Goal: Transaction & Acquisition: Purchase product/service

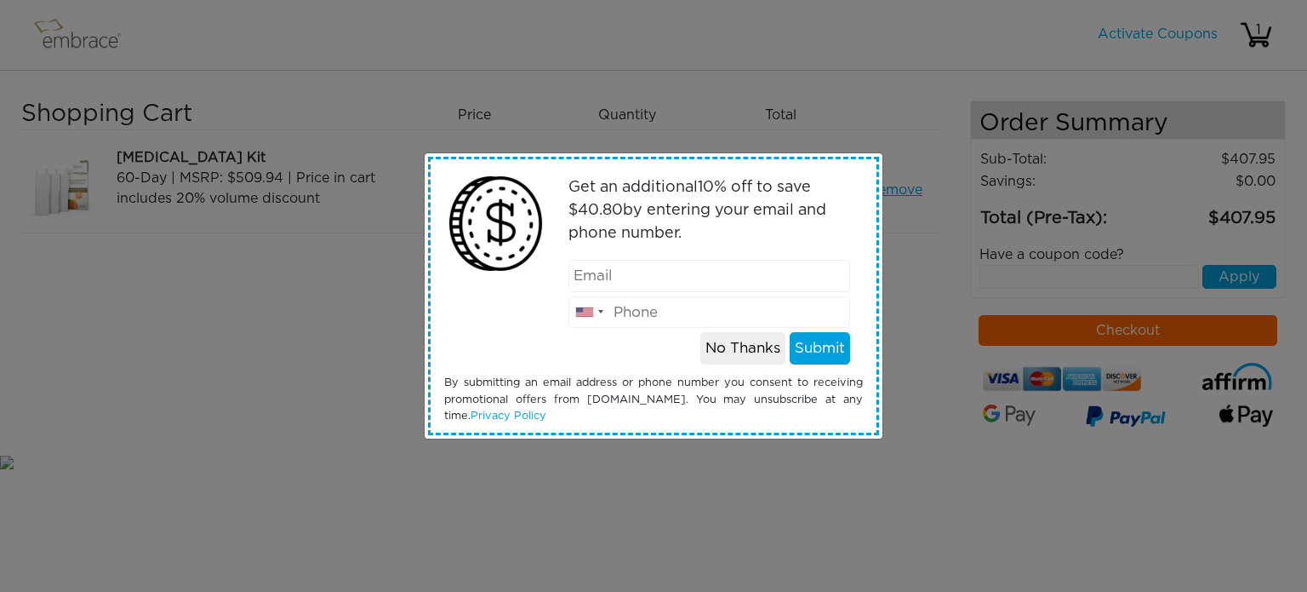
click at [671, 281] on input "email" at bounding box center [710, 276] width 283 height 32
type input "bob.hilleman@gmail.com"
click at [672, 316] on input "tel" at bounding box center [710, 312] width 283 height 32
type input "9144622341"
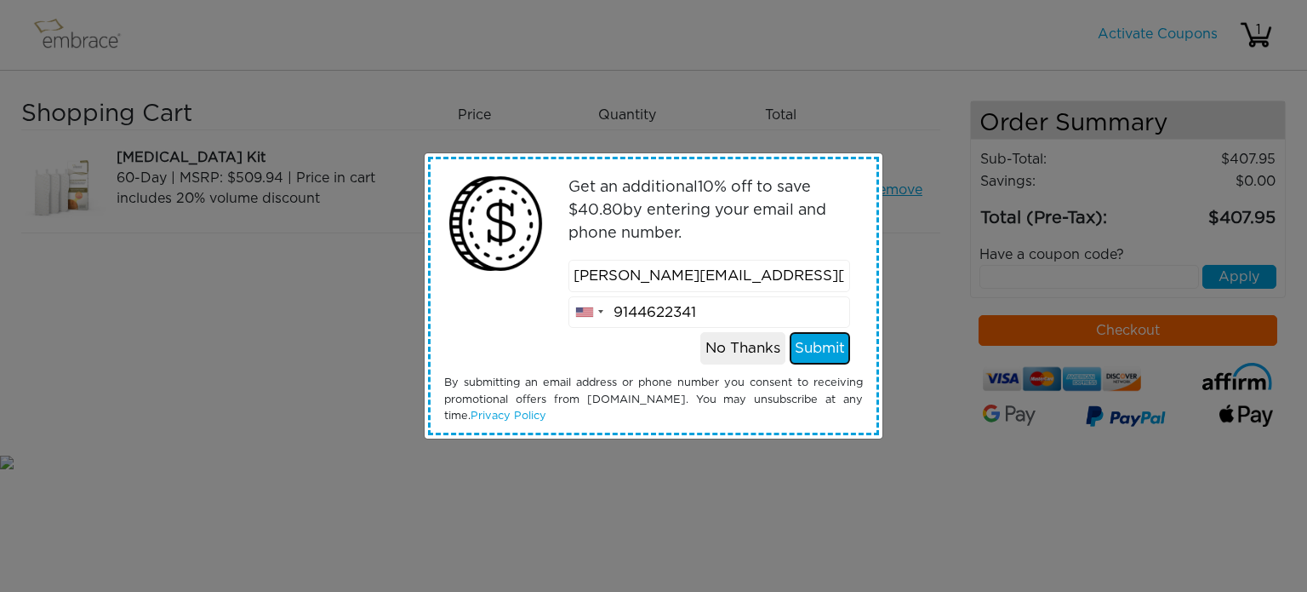
click at [817, 345] on button "Submit" at bounding box center [820, 348] width 60 height 32
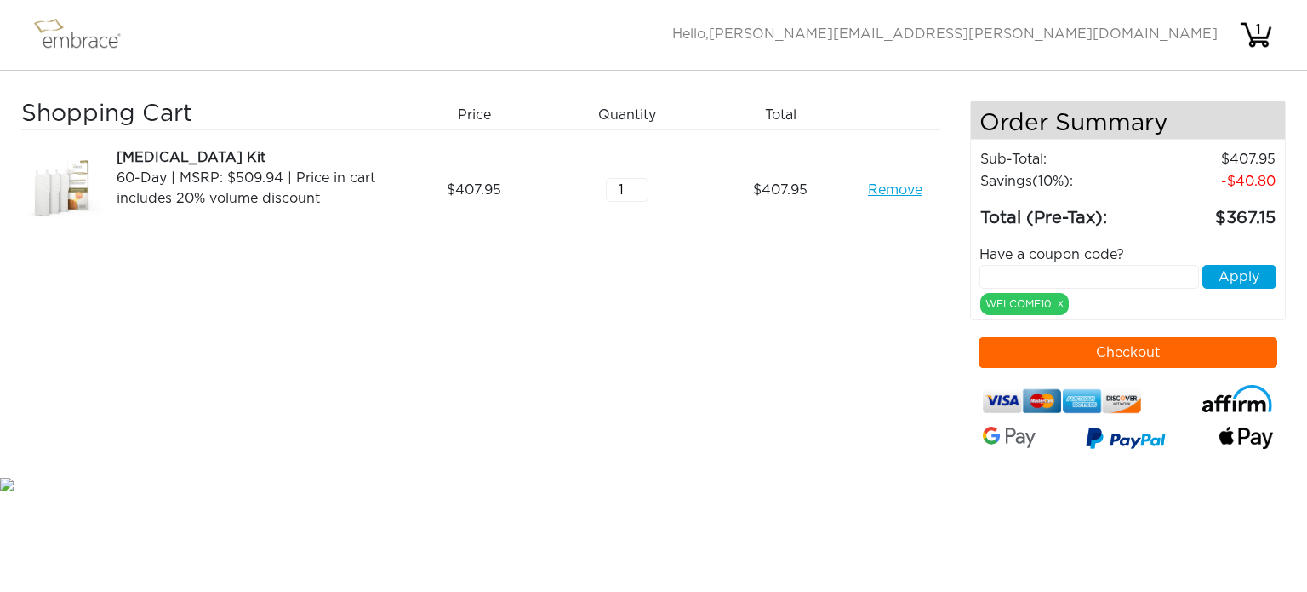
click at [998, 274] on input "text" at bounding box center [1090, 277] width 220 height 24
paste input "SEPTEMBERSTEAL"
type input "SEPTEMBERSTEAL"
click at [1248, 271] on button "Apply" at bounding box center [1240, 277] width 74 height 24
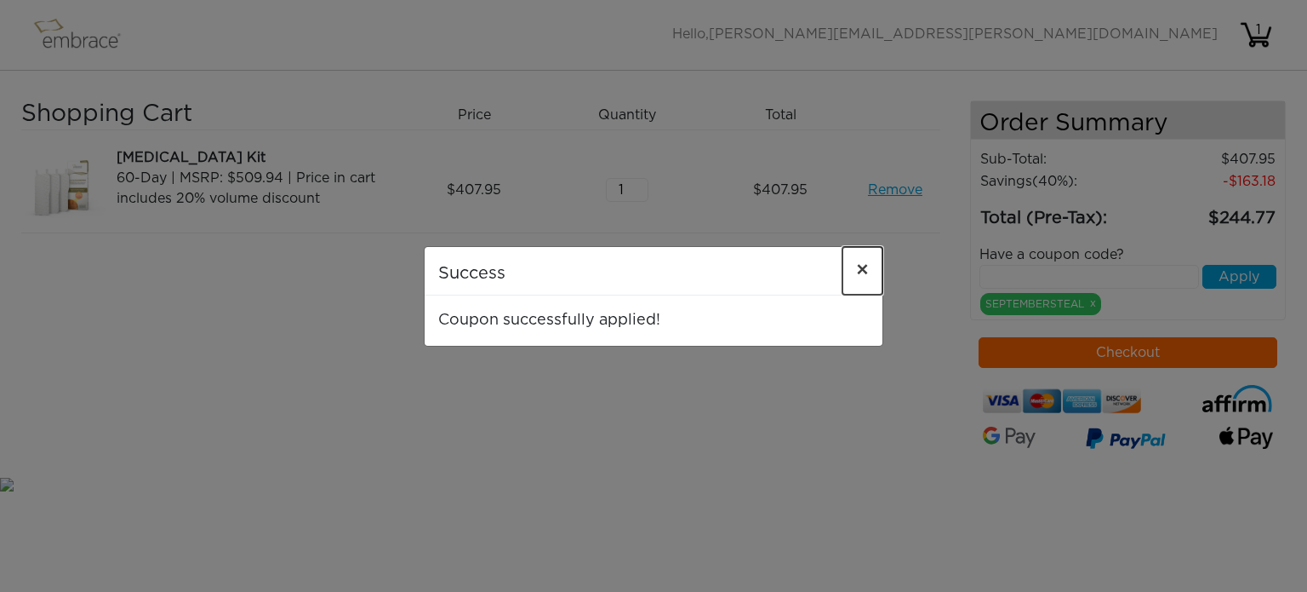
click at [865, 271] on span "×" at bounding box center [862, 270] width 13 height 20
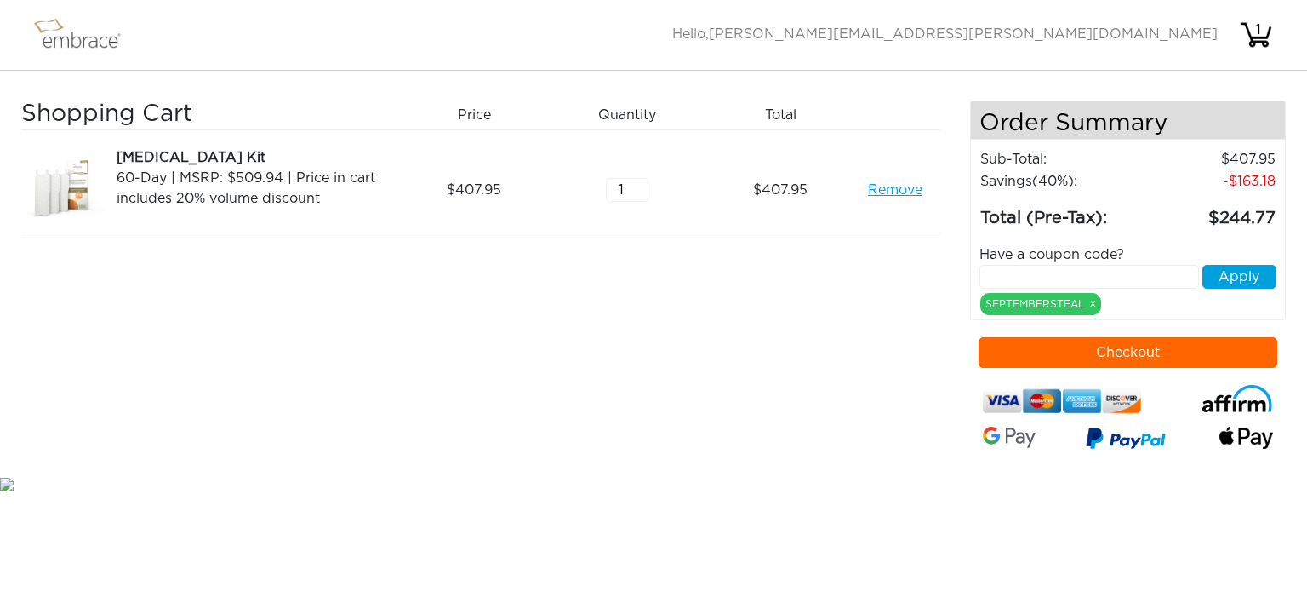
click at [1048, 340] on button "Checkout" at bounding box center [1129, 352] width 300 height 31
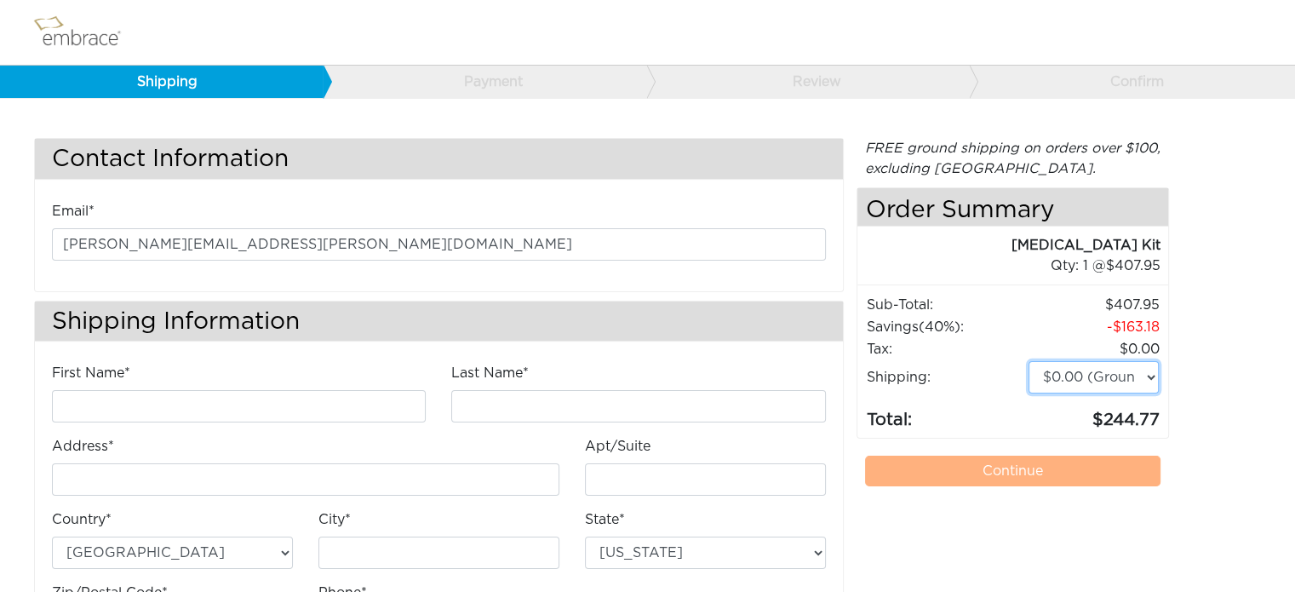
click at [1149, 374] on select "$0.00 (Ground) $15.00 (Express Saver) $20.00 (Two Day) $30.00 (Overnight)" at bounding box center [1093, 377] width 131 height 32
click at [1209, 352] on div "Contact Information Email* bob.hilleman@gmail.com Shipping Information First Na…" at bounding box center [647, 405] width 1252 height 535
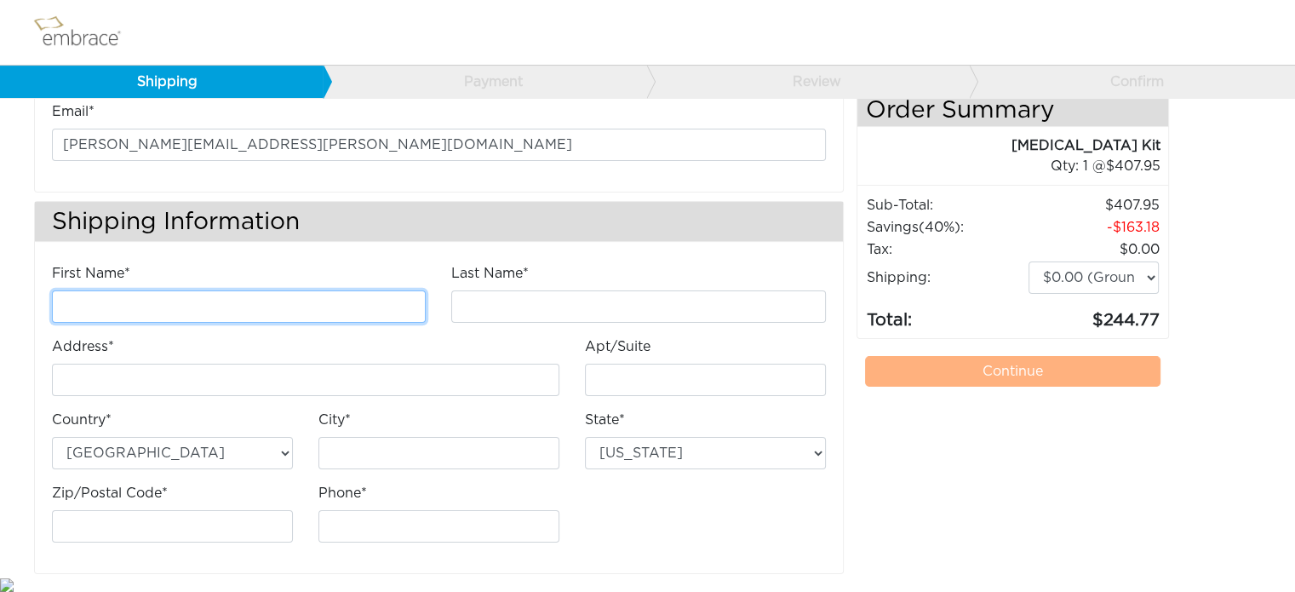
click at [210, 309] on input "First Name*" at bounding box center [239, 306] width 374 height 32
type input "Robert"
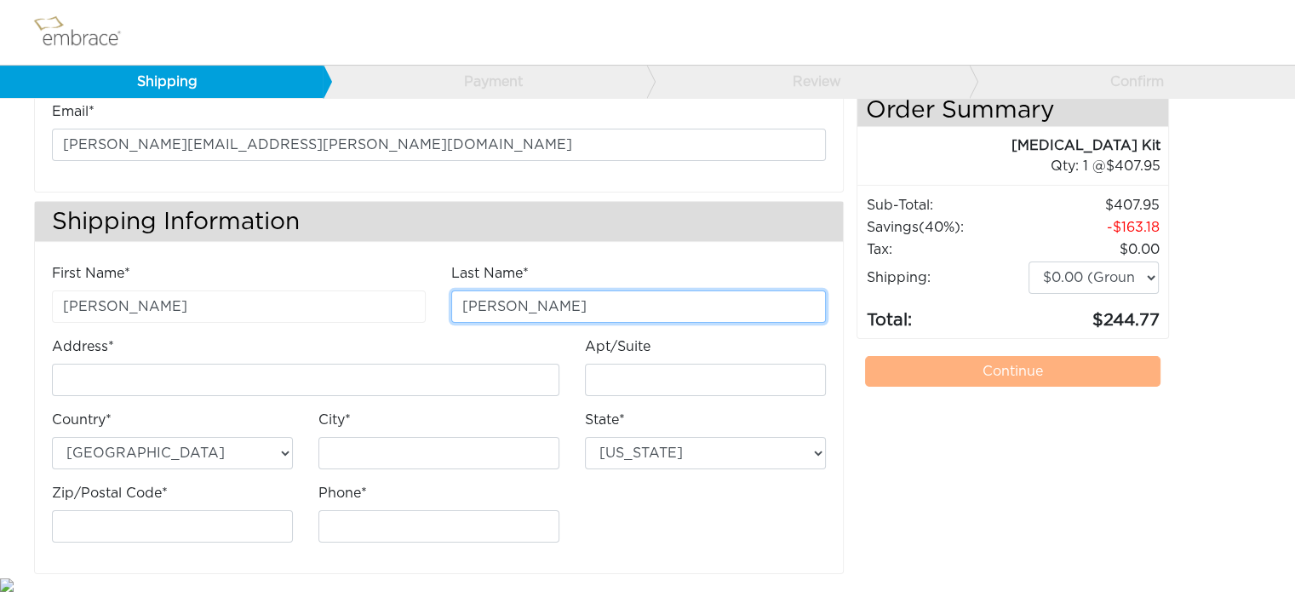
type input "Hilleman"
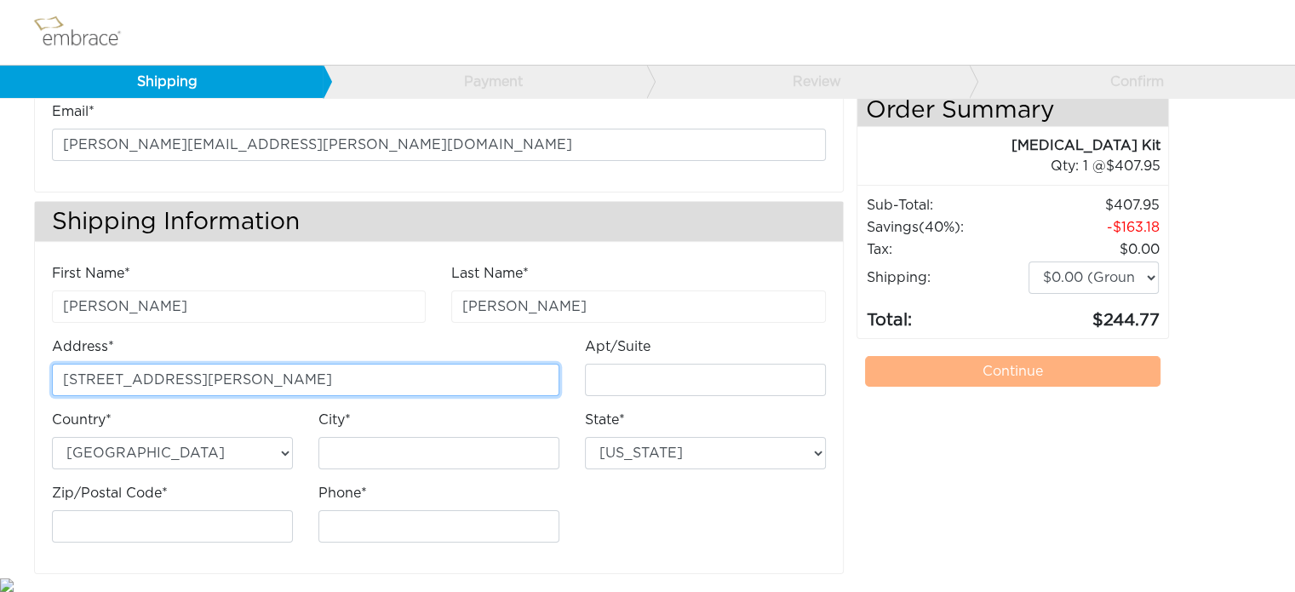
type input "[STREET_ADDRESS][PERSON_NAME]"
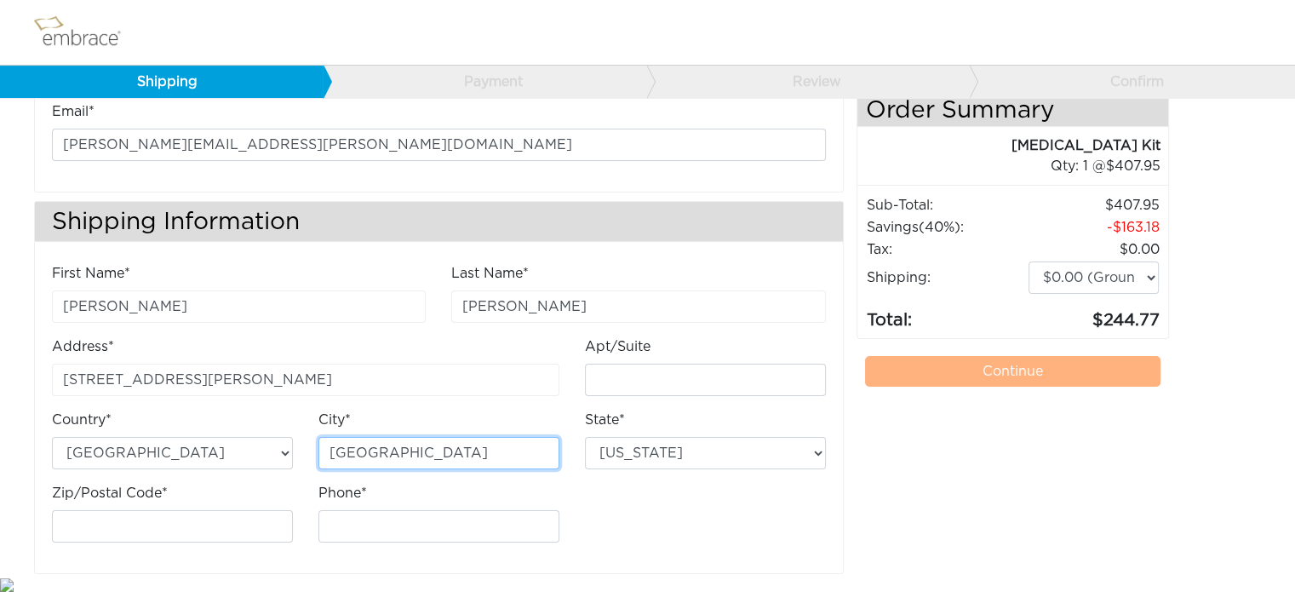
type input "Fairfield"
select select "CT"
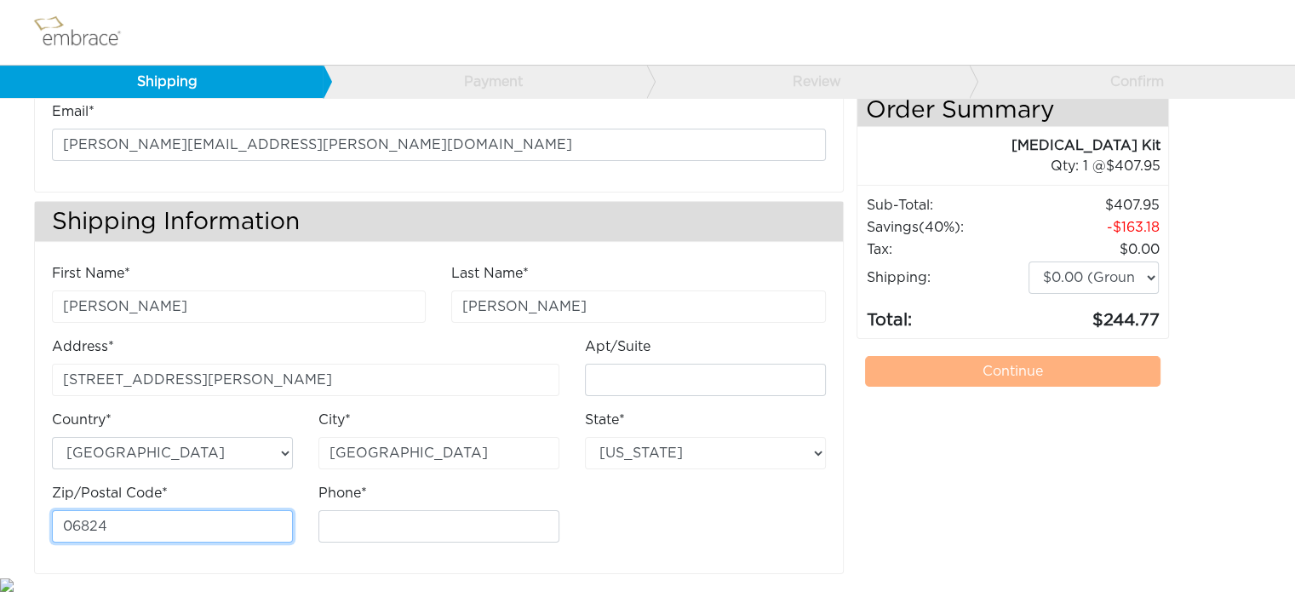
type input "06824"
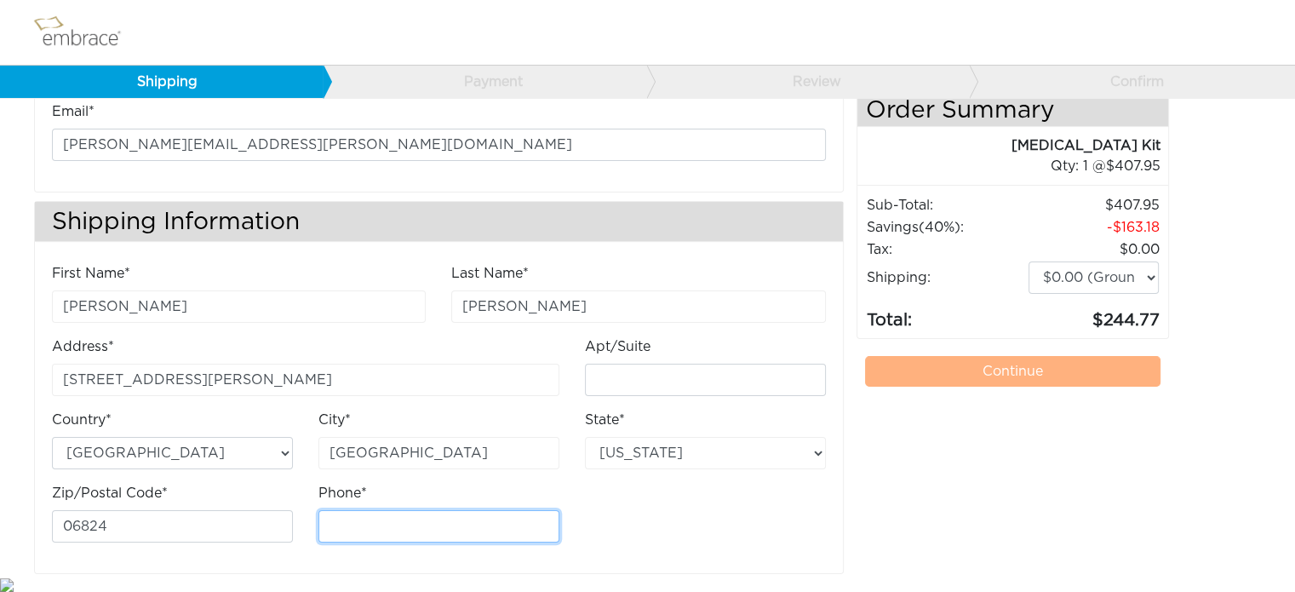
click at [364, 514] on input "Phone*" at bounding box center [438, 526] width 241 height 32
type input "9144622341"
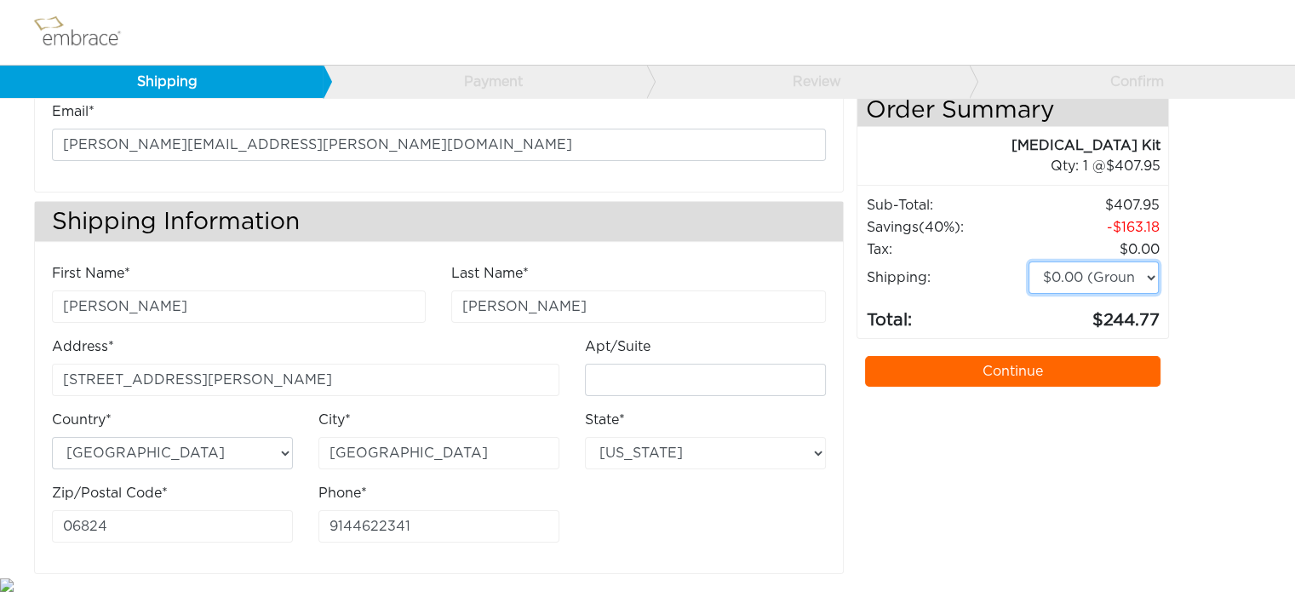
click at [1152, 277] on select "$0.00 (Ground) $15.00 (Express Saver) $20.00 (Two Day) $30.00 (Overnight)" at bounding box center [1093, 277] width 131 height 32
click at [1203, 272] on div "Contact Information Email* bob.hilleman@gmail.com Shipping Information First Na…" at bounding box center [647, 305] width 1252 height 535
click at [1006, 366] on link "Continue" at bounding box center [1013, 371] width 296 height 31
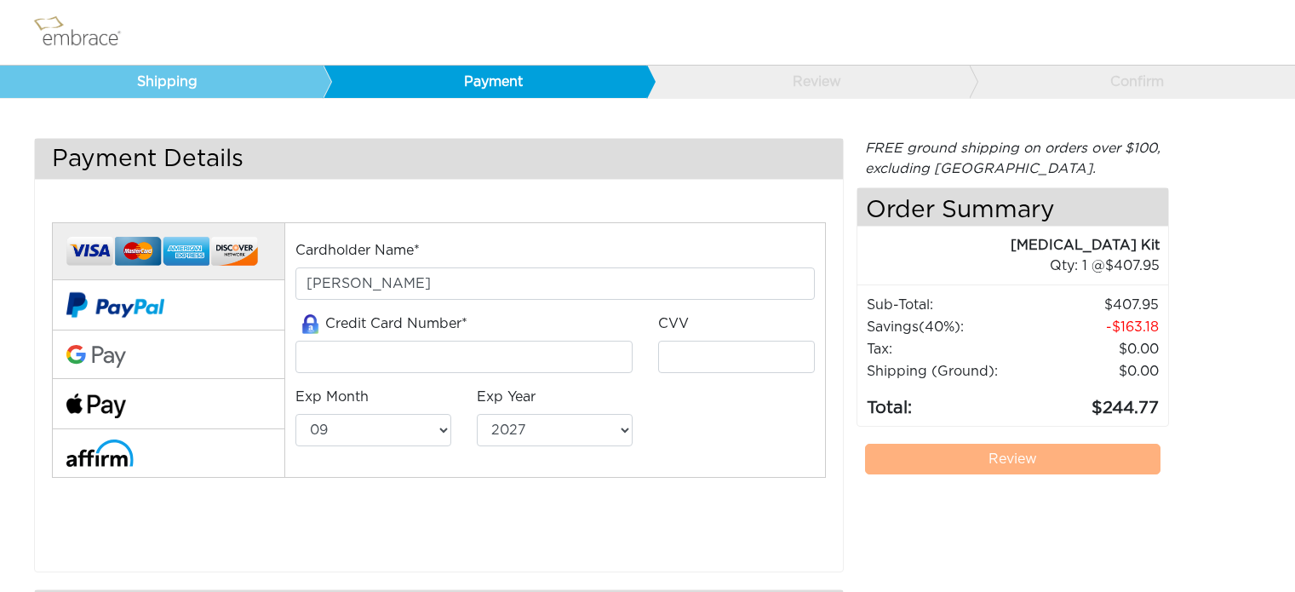
select select "9"
select select "2027"
click at [322, 353] on input "tel" at bounding box center [464, 356] width 338 height 32
type input "[CREDIT_CARD_NUMBER]"
select select "6"
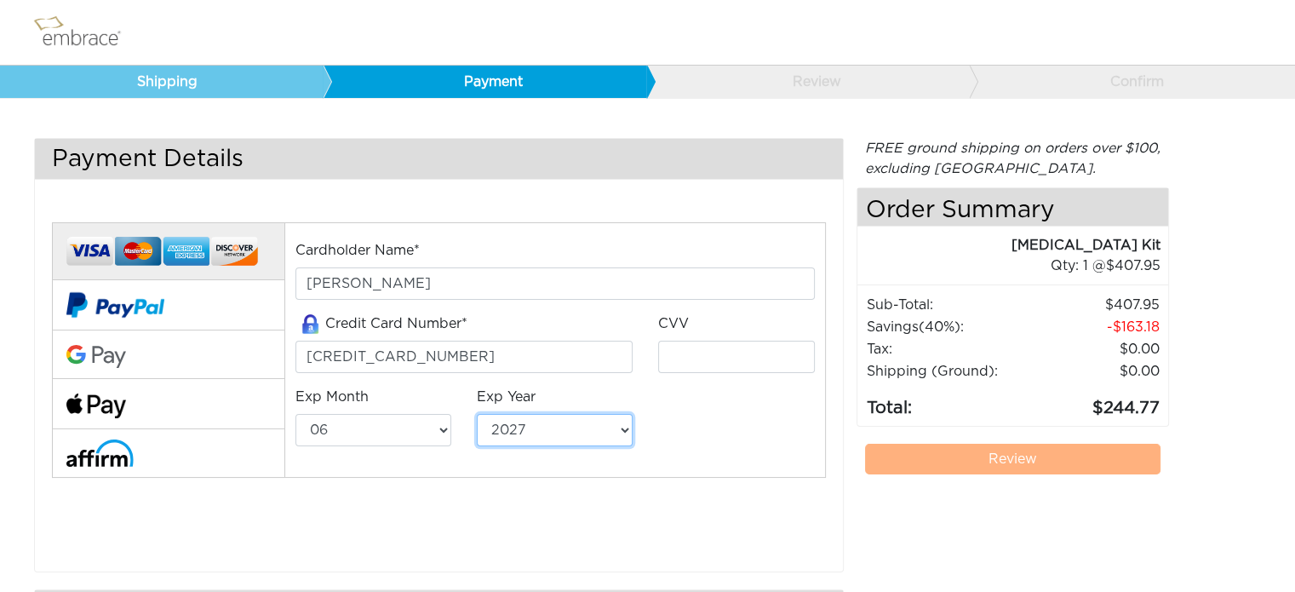
select select "2028"
click at [691, 357] on input "tel" at bounding box center [736, 356] width 156 height 32
type input "712"
click at [808, 435] on div "Cardholder Name* [PERSON_NAME] Credit Card Number* [CREDIT_CARD_NUMBER] CVV 712…" at bounding box center [555, 350] width 545 height 220
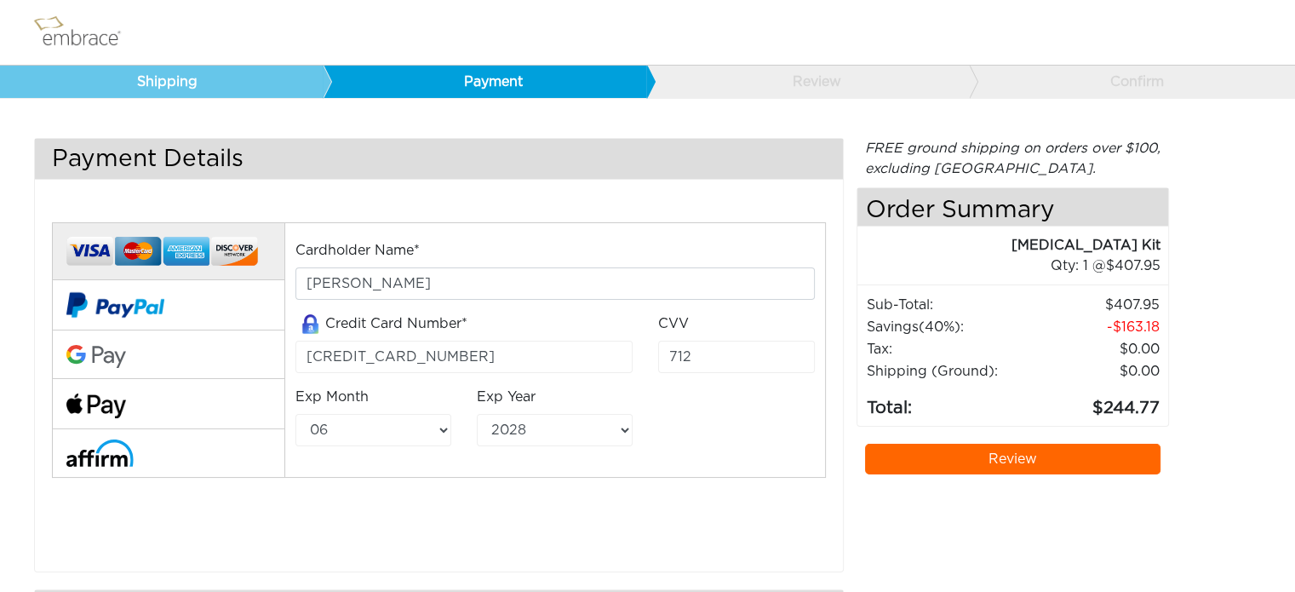
click at [1021, 449] on link "Review" at bounding box center [1013, 458] width 296 height 31
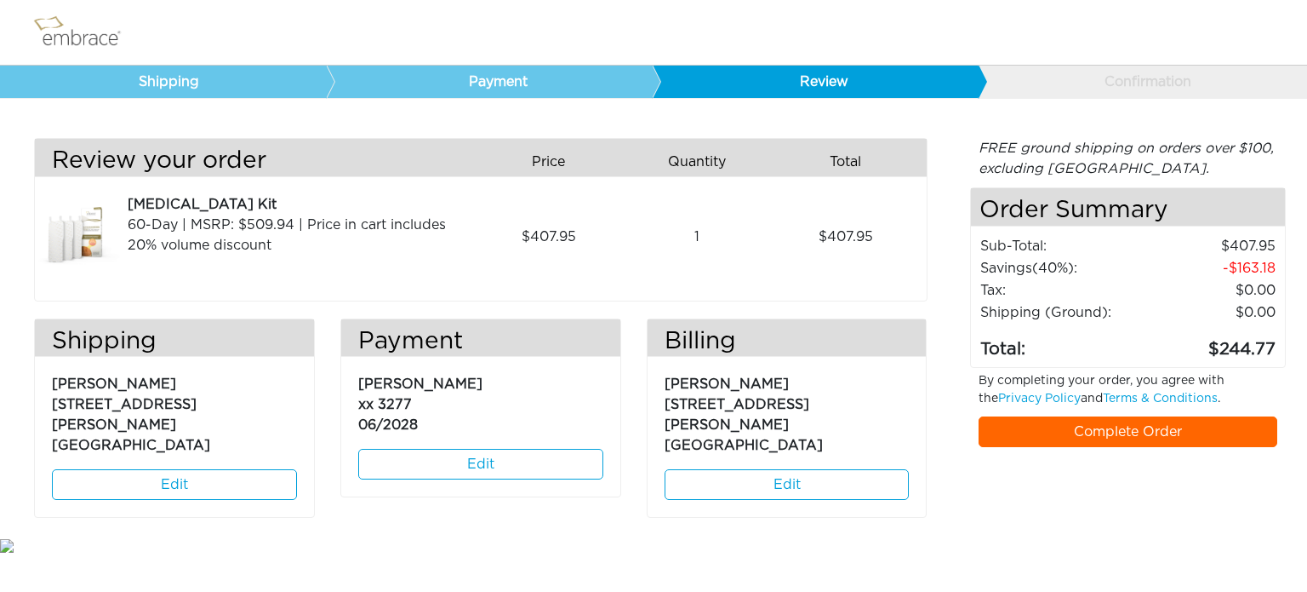
click at [1106, 429] on link "Complete Order" at bounding box center [1129, 431] width 300 height 31
